Goal: Check status: Check status

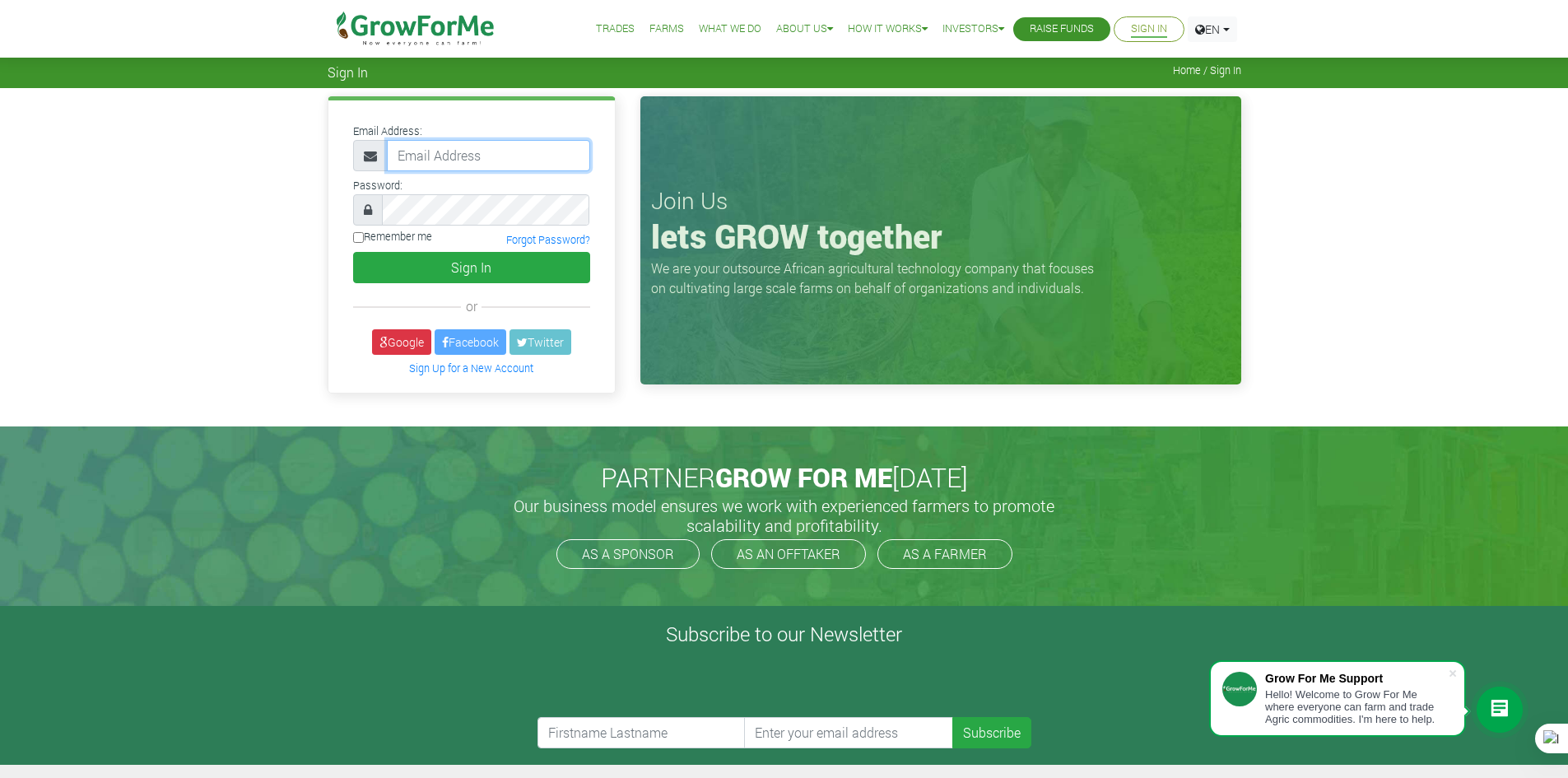
click at [488, 149] on input "email" at bounding box center [488, 155] width 204 height 31
type input "233241790365@growforme.com"
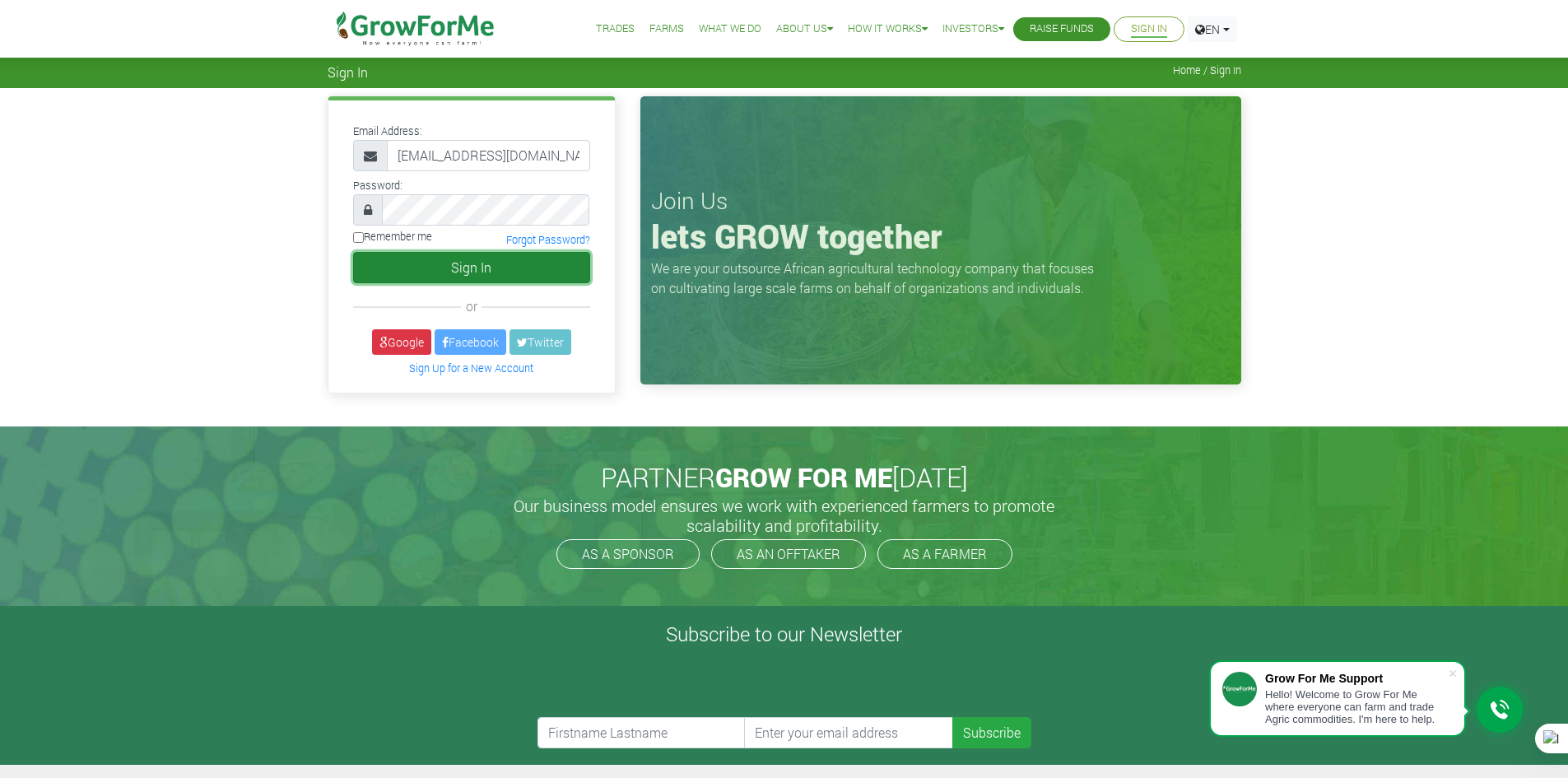
click at [389, 270] on button "Sign In" at bounding box center [471, 267] width 237 height 31
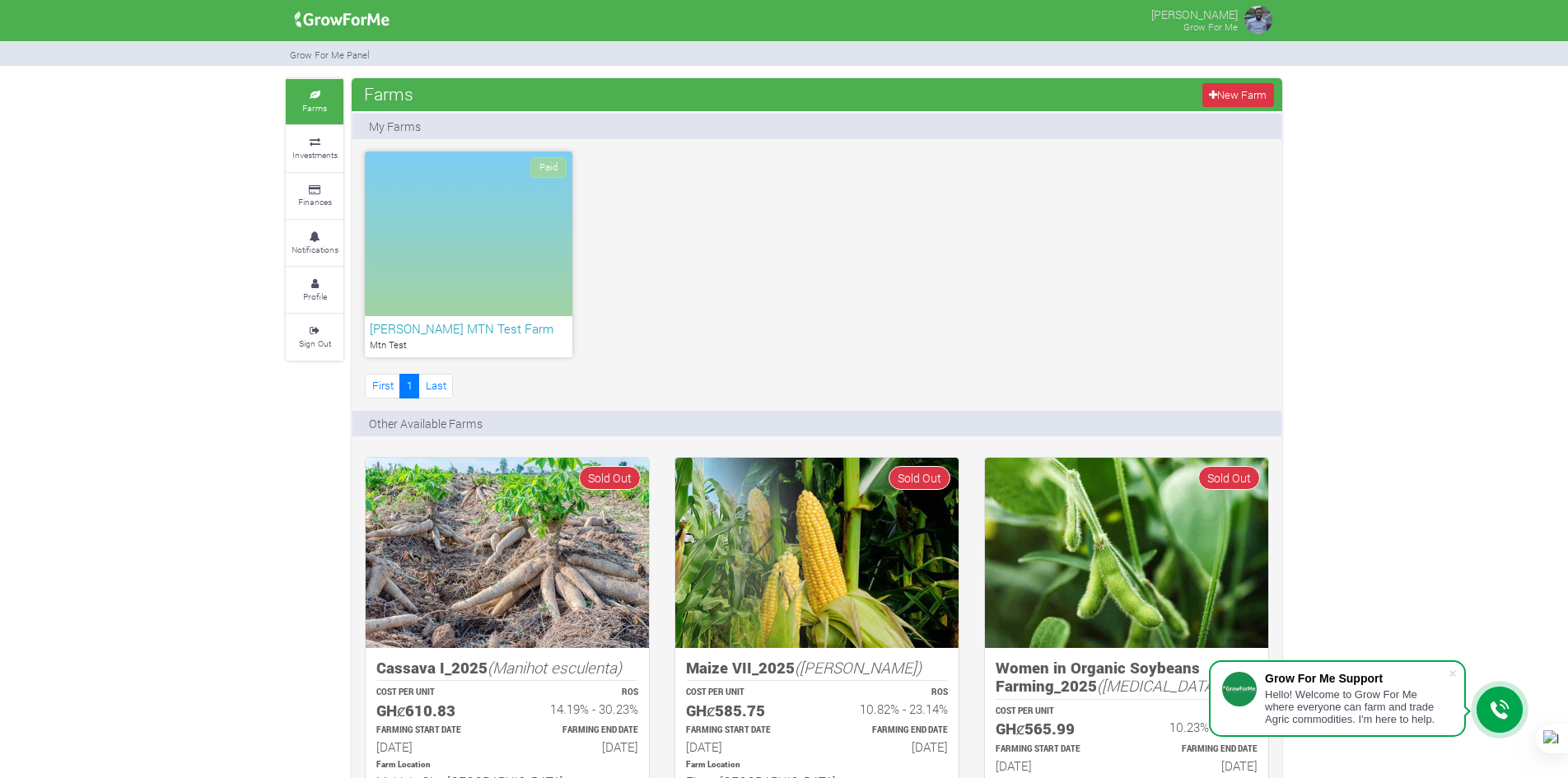
click at [424, 172] on div "Paid" at bounding box center [469, 234] width 208 height 165
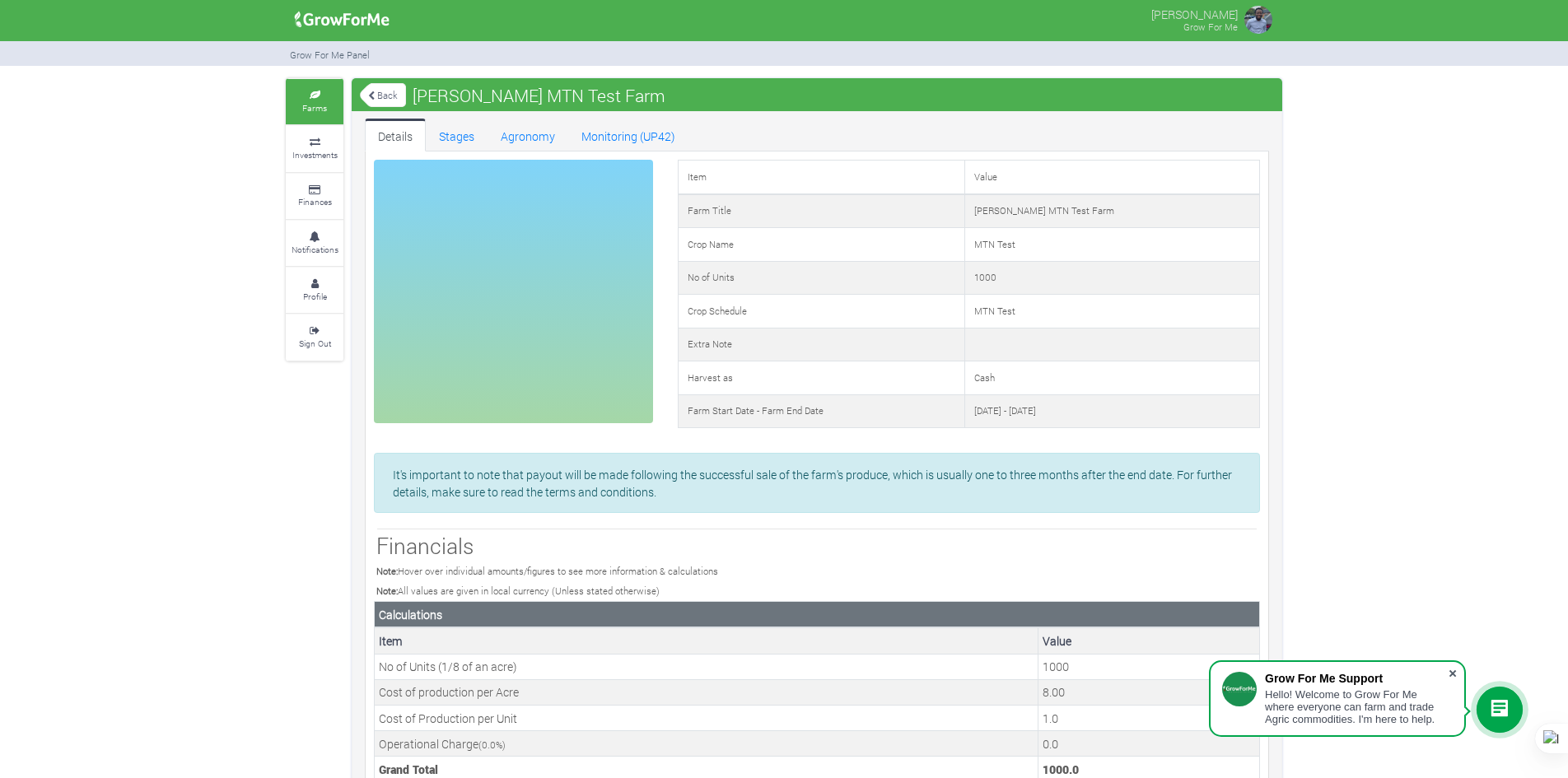
click at [1446, 674] on span at bounding box center [1452, 672] width 16 height 16
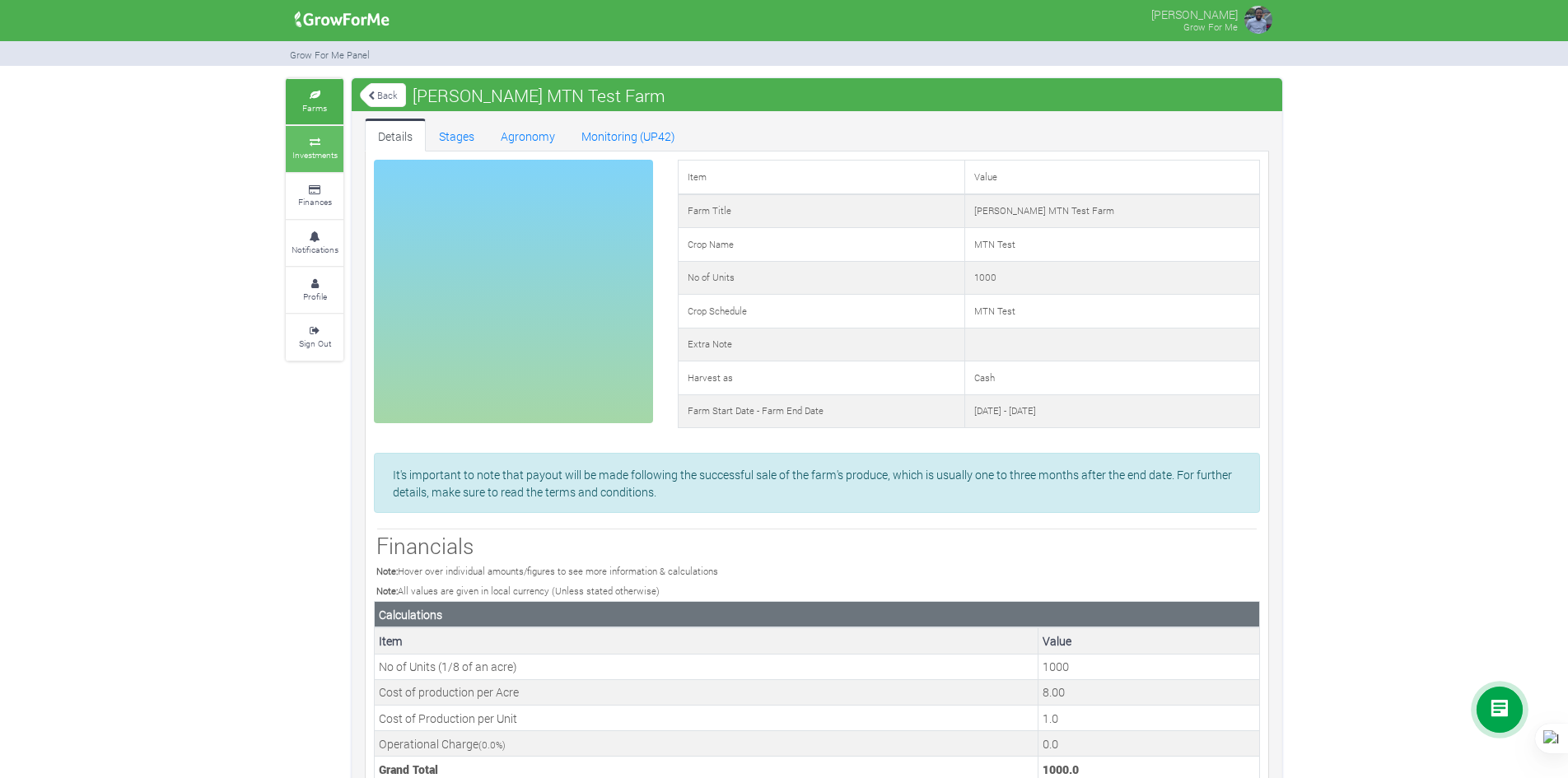
click at [299, 134] on link "Investments" at bounding box center [314, 149] width 58 height 46
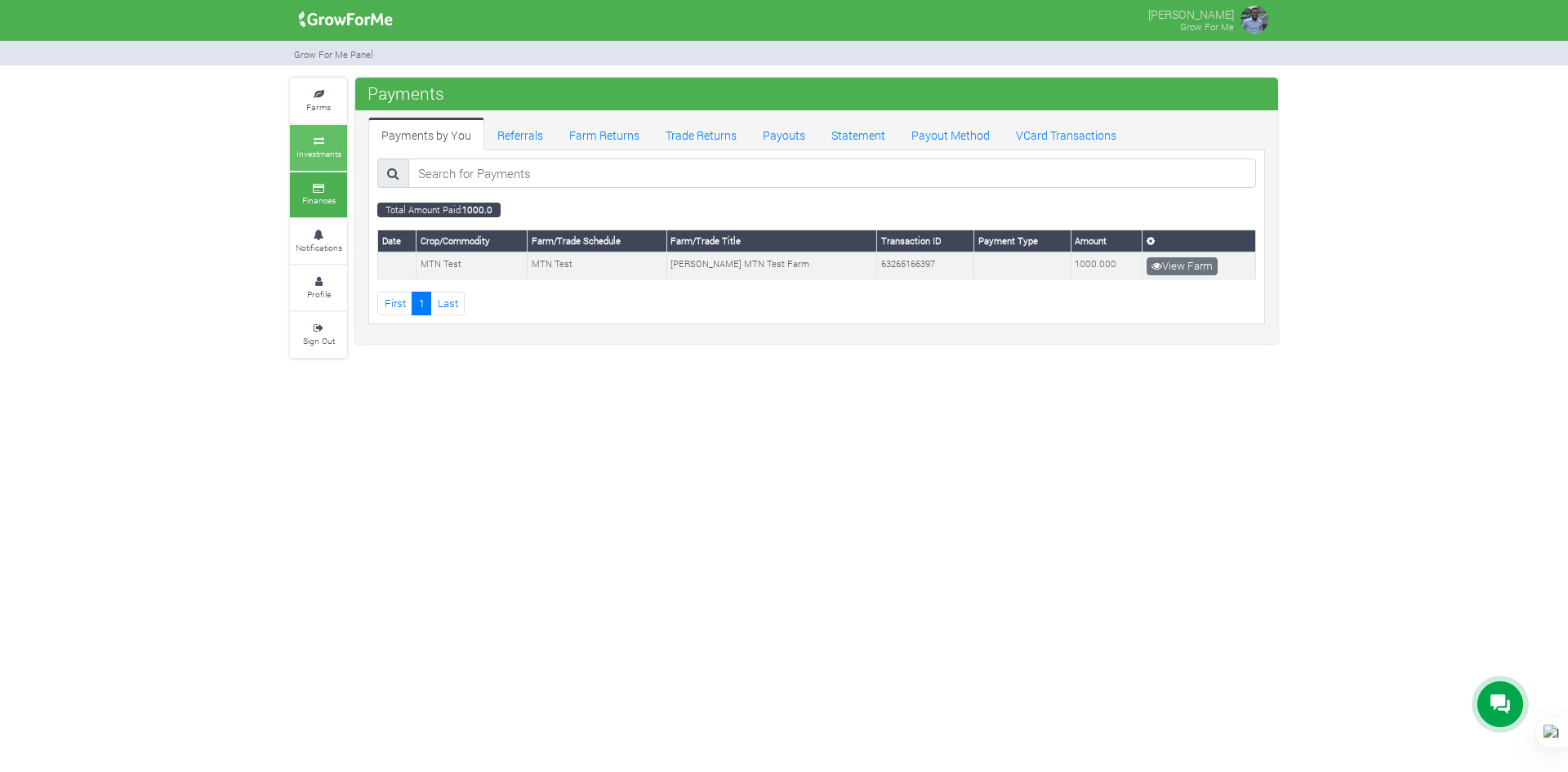
click at [301, 135] on link "Investments" at bounding box center [318, 147] width 57 height 45
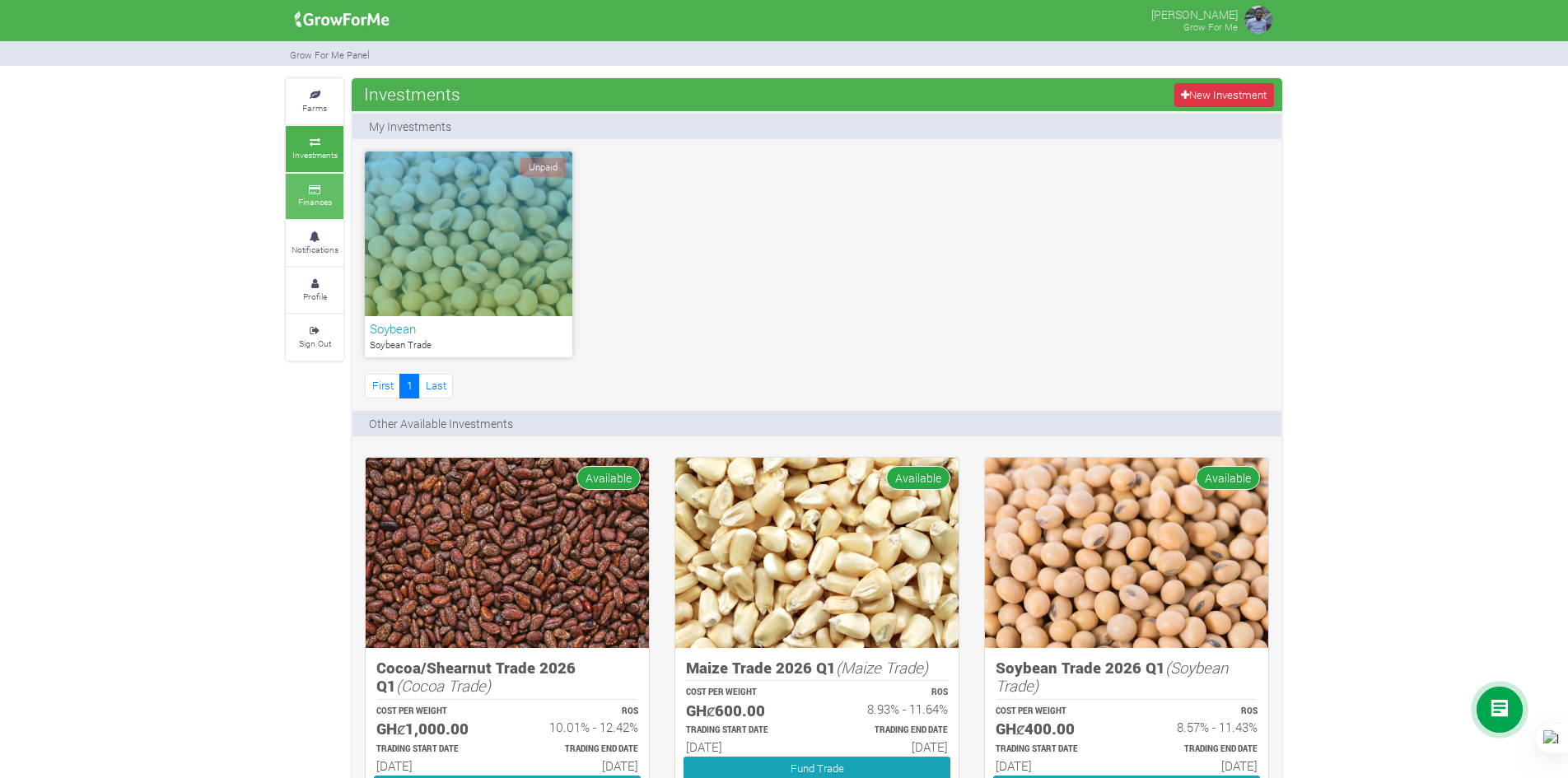
click at [308, 184] on link "Finances" at bounding box center [314, 196] width 58 height 46
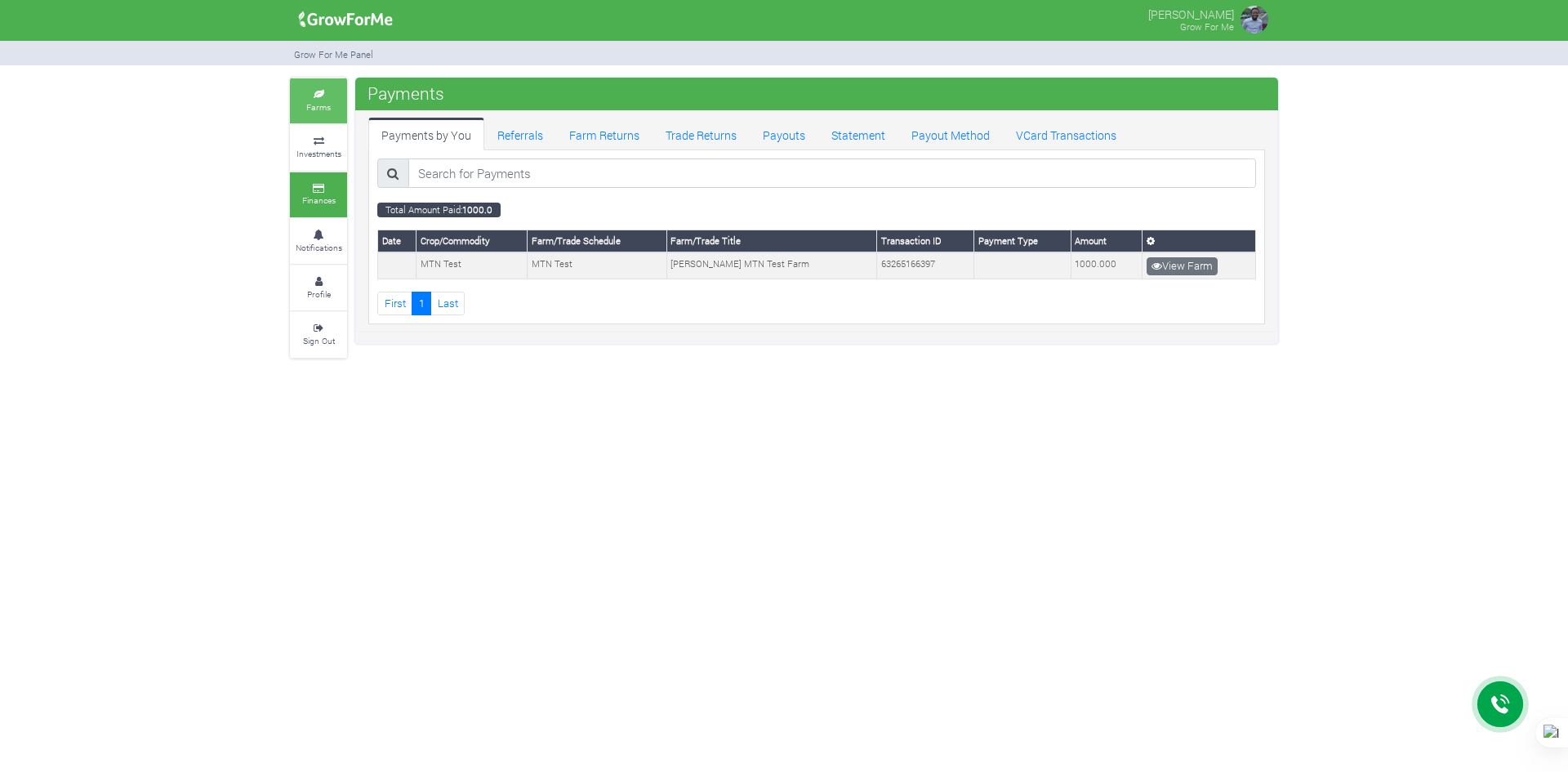
click at [309, 81] on link "Farms" at bounding box center [318, 101] width 57 height 45
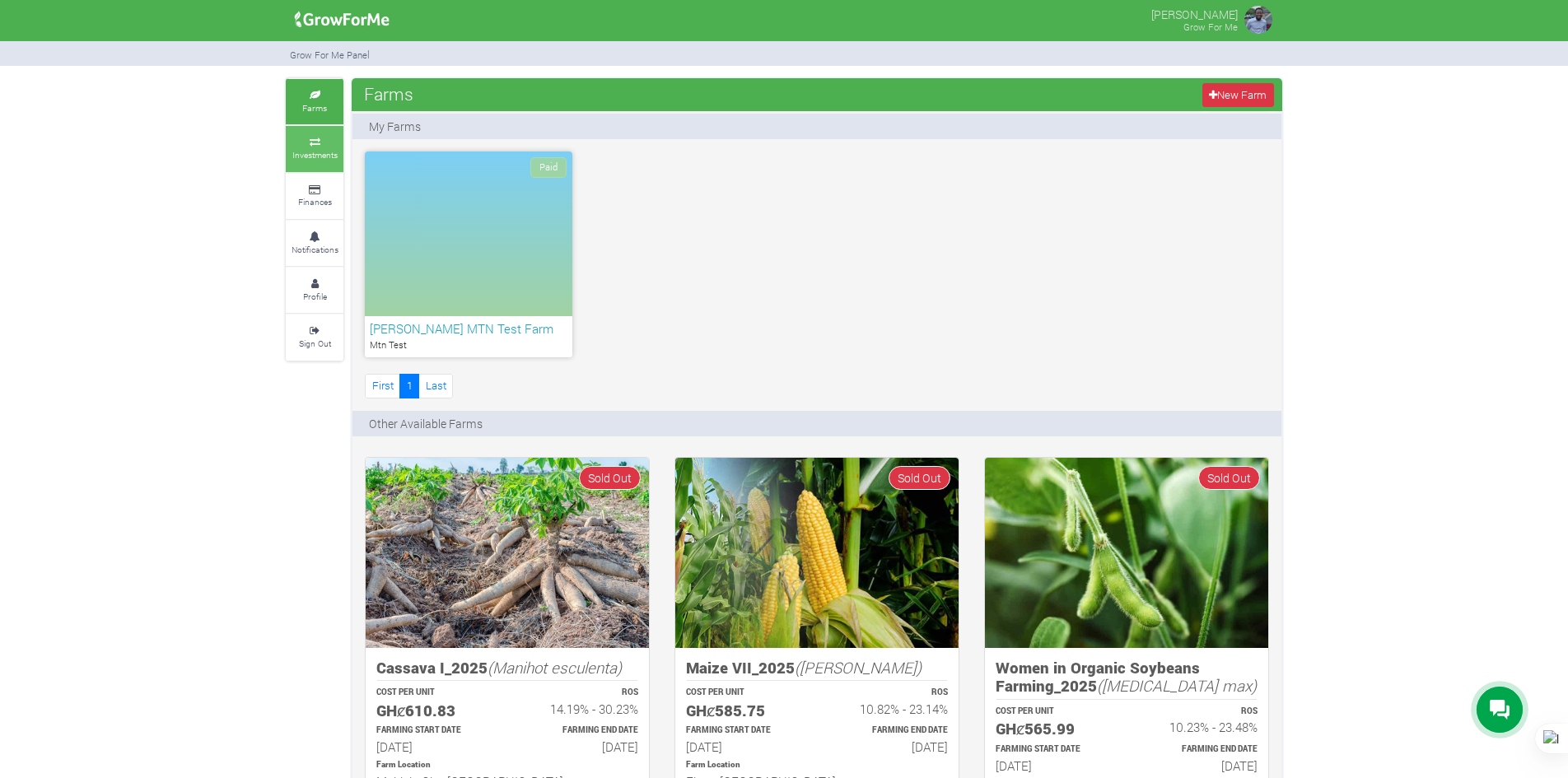
click at [330, 166] on link "Investments" at bounding box center [314, 149] width 58 height 46
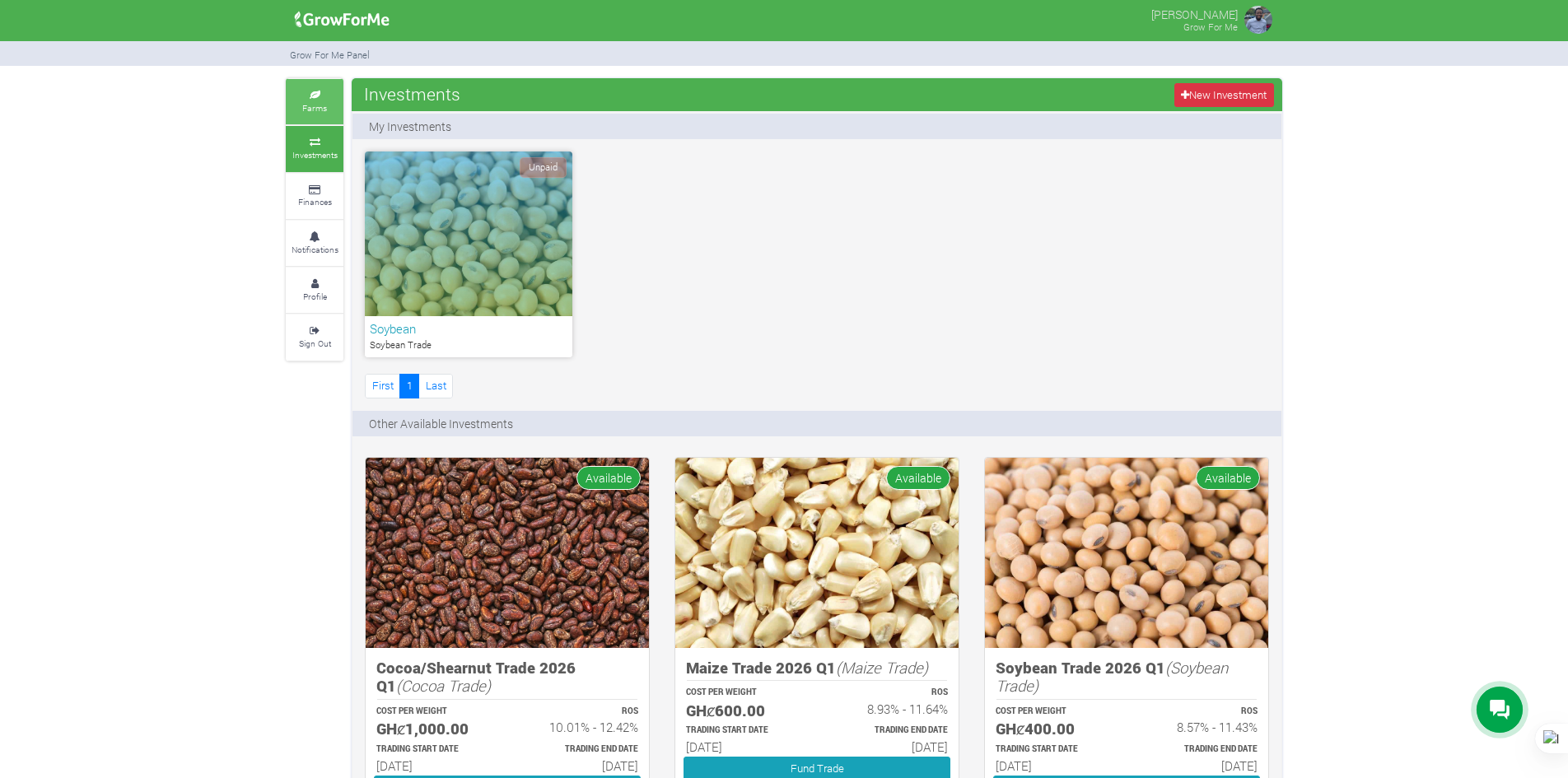
click at [328, 89] on link "Farms" at bounding box center [314, 101] width 58 height 46
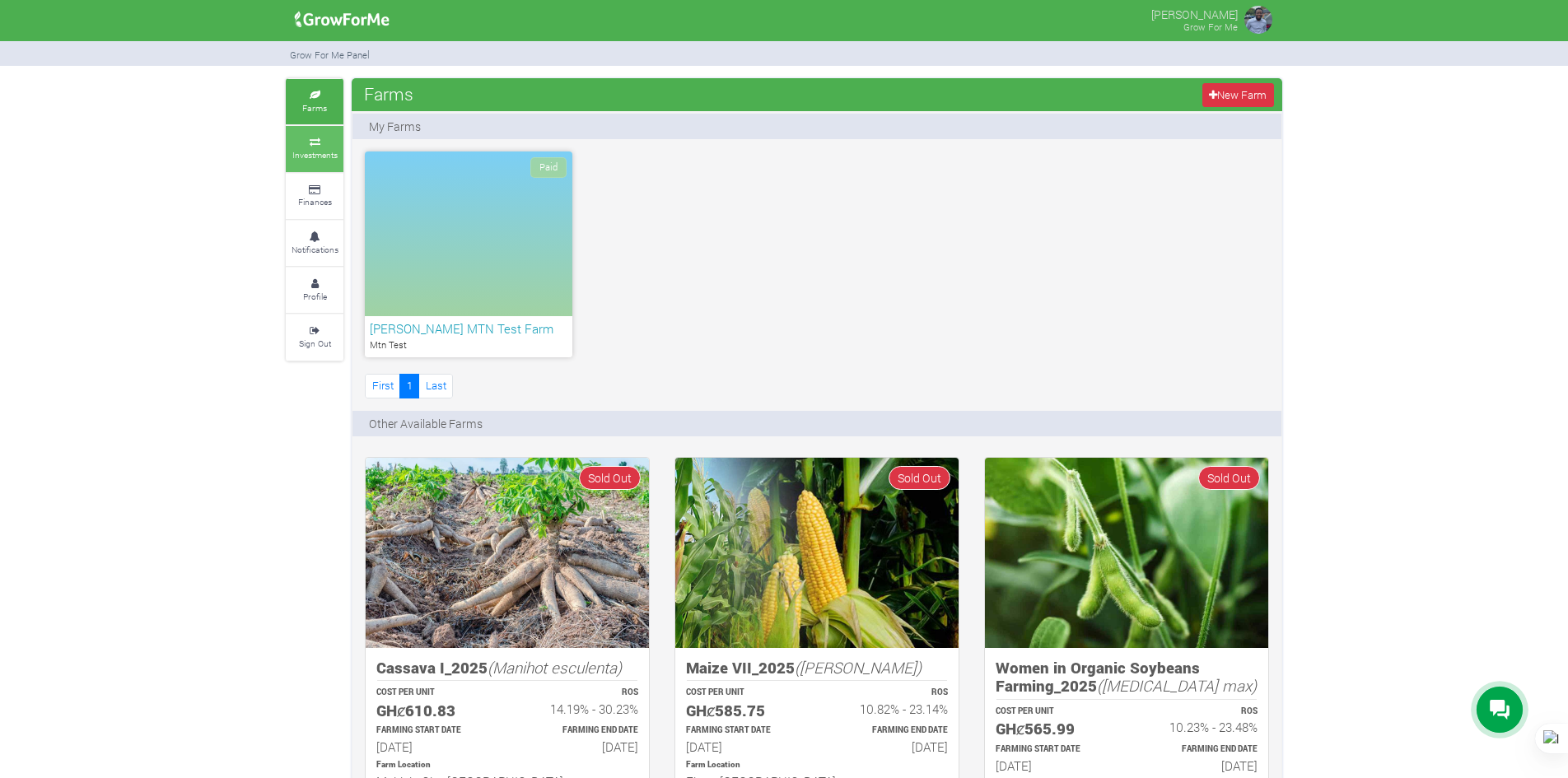
click at [310, 165] on link "Investments" at bounding box center [314, 149] width 58 height 46
